Goal: Task Accomplishment & Management: Use online tool/utility

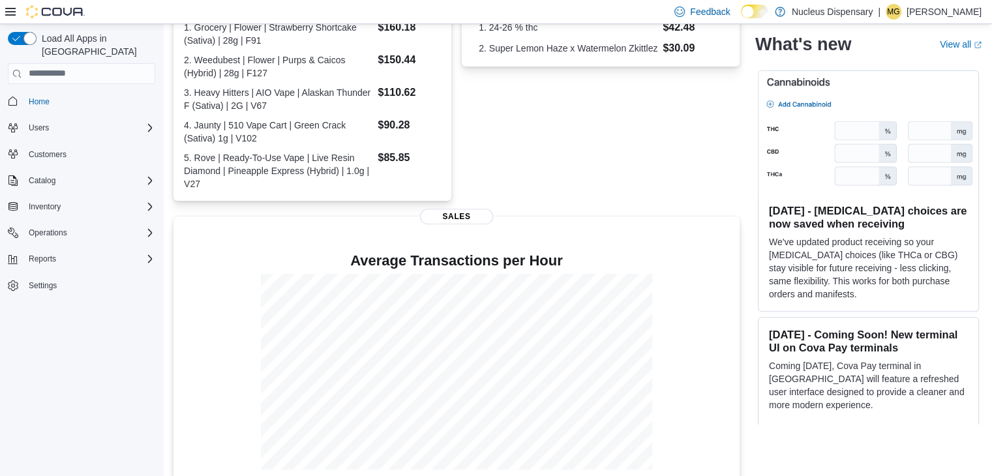
scroll to position [433, 0]
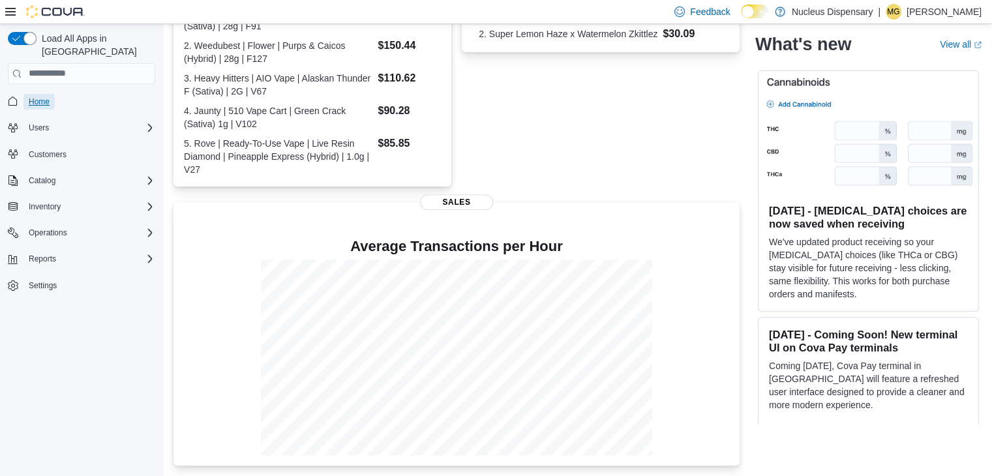
click at [37, 97] on span "Home" at bounding box center [39, 102] width 21 height 10
click at [47, 202] on span "Inventory" at bounding box center [45, 207] width 32 height 10
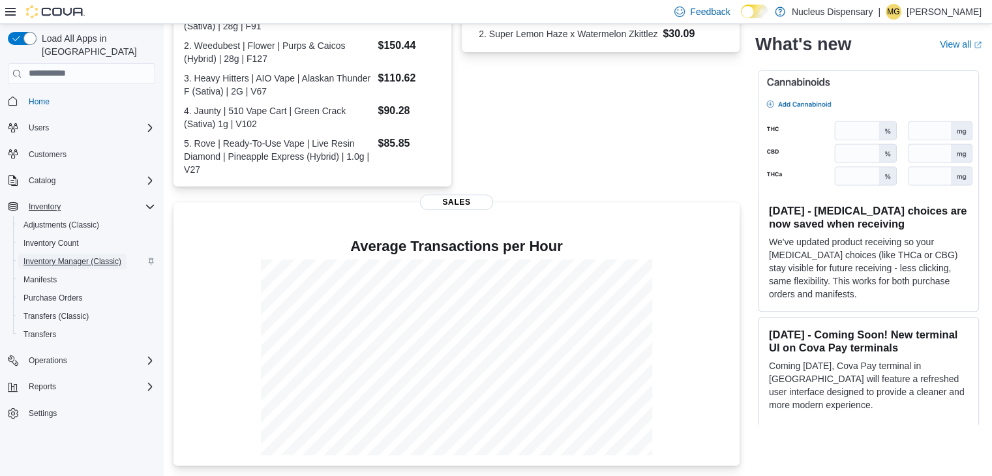
click at [47, 256] on span "Inventory Manager (Classic)" at bounding box center [72, 261] width 98 height 10
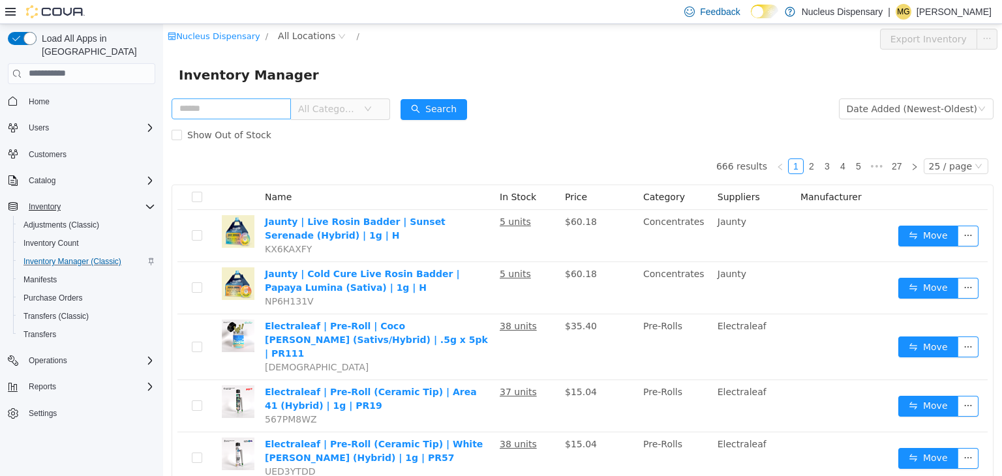
click at [263, 115] on input "text" at bounding box center [231, 108] width 119 height 21
type input "*"
type input "*****"
